Goal: Find specific page/section: Find specific page/section

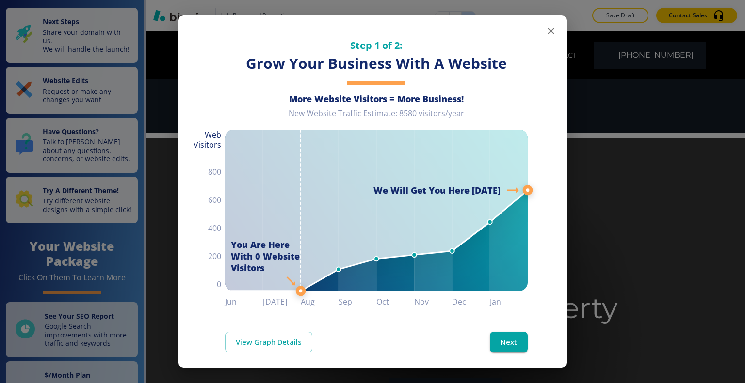
click at [545, 32] on icon "button" at bounding box center [551, 31] width 12 height 12
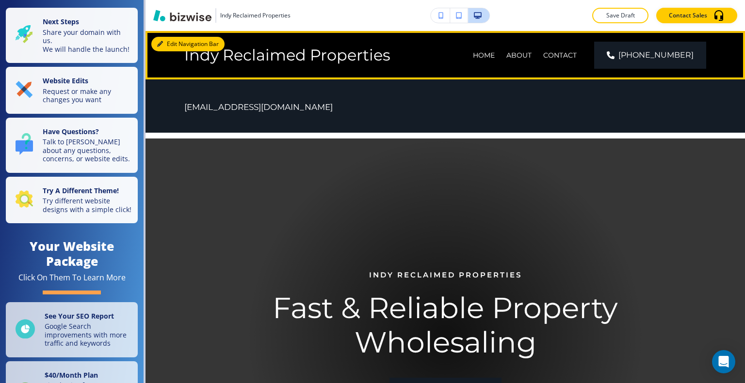
click at [173, 43] on button "Edit Navigation Bar" at bounding box center [187, 44] width 73 height 15
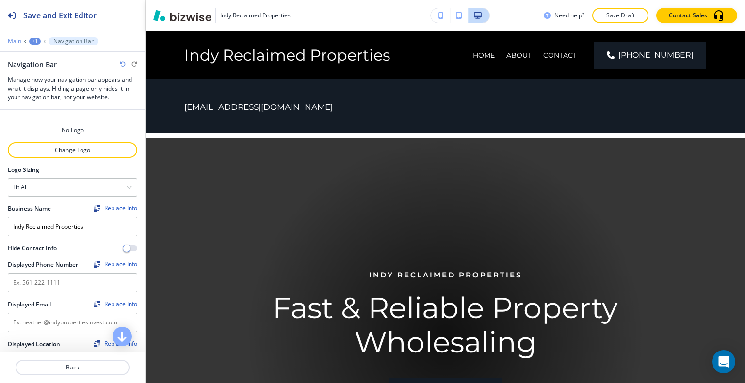
click at [17, 39] on p "Main" at bounding box center [15, 41] width 14 height 7
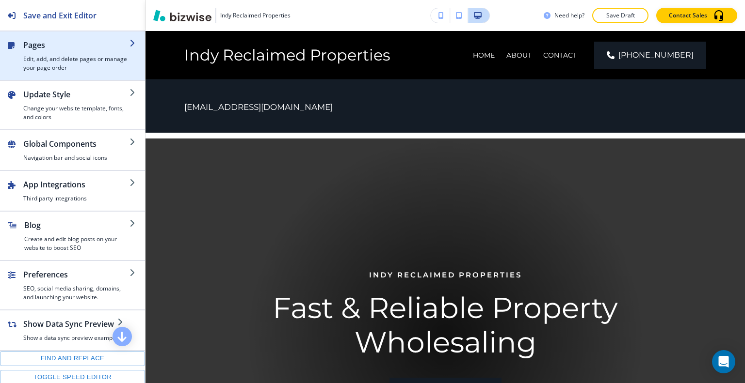
click at [36, 47] on h2 "Pages" at bounding box center [76, 45] width 106 height 12
